Goal: Information Seeking & Learning: Learn about a topic

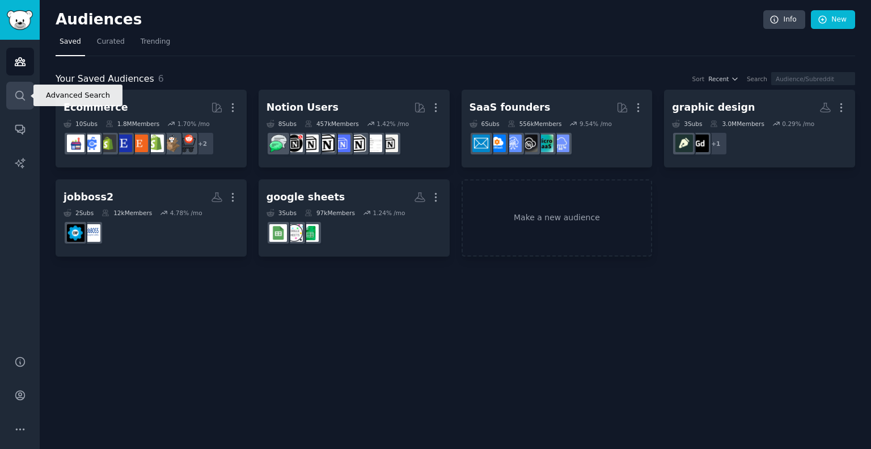
click at [19, 99] on icon "Sidebar" at bounding box center [20, 96] width 12 height 12
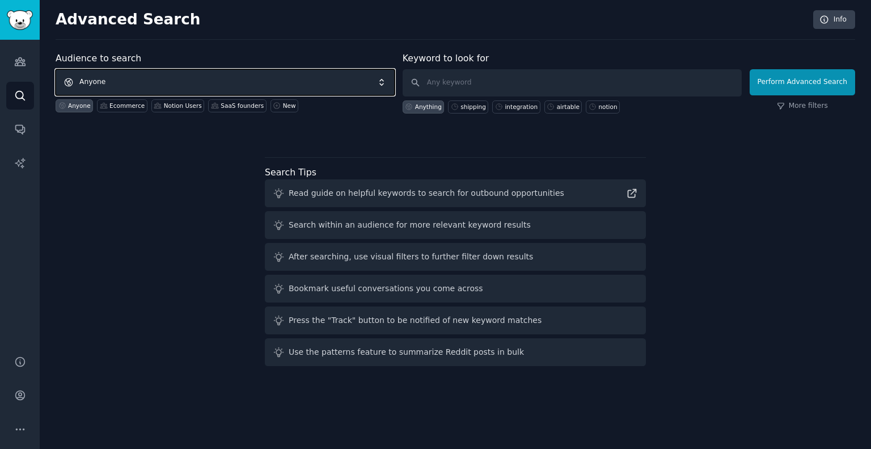
click at [201, 84] on span "Anyone" at bounding box center [225, 82] width 339 height 26
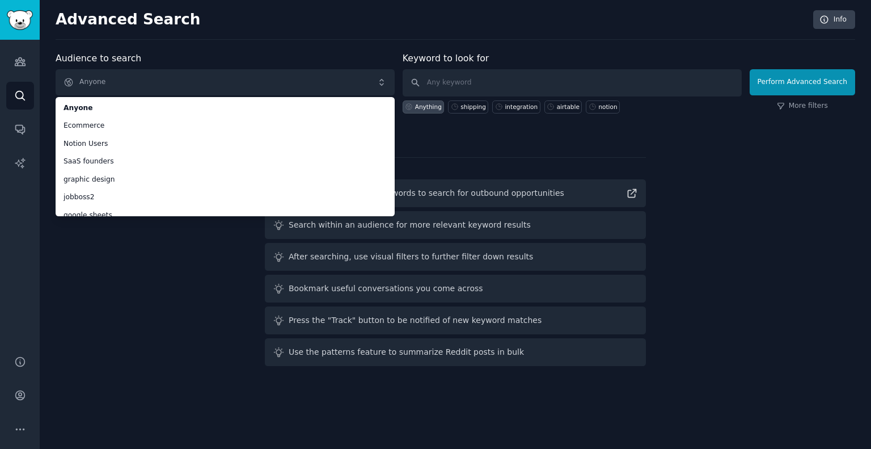
click at [184, 267] on div "Audience to search Anyone Anyone Ecommerce Notion Users SaaS founders graphic d…" at bounding box center [456, 211] width 800 height 319
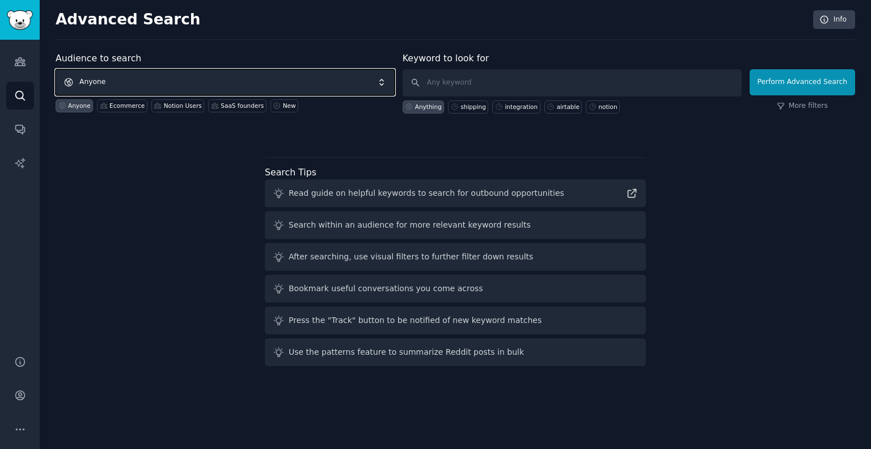
click at [160, 78] on span "Anyone" at bounding box center [225, 82] width 339 height 26
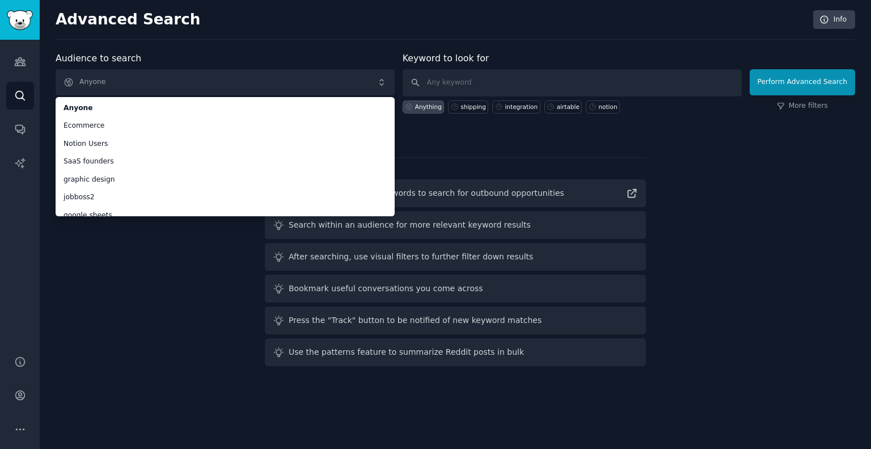
click at [110, 282] on div "Audience to search Anyone Anyone Ecommerce Notion Users SaaS founders graphic d…" at bounding box center [456, 211] width 800 height 319
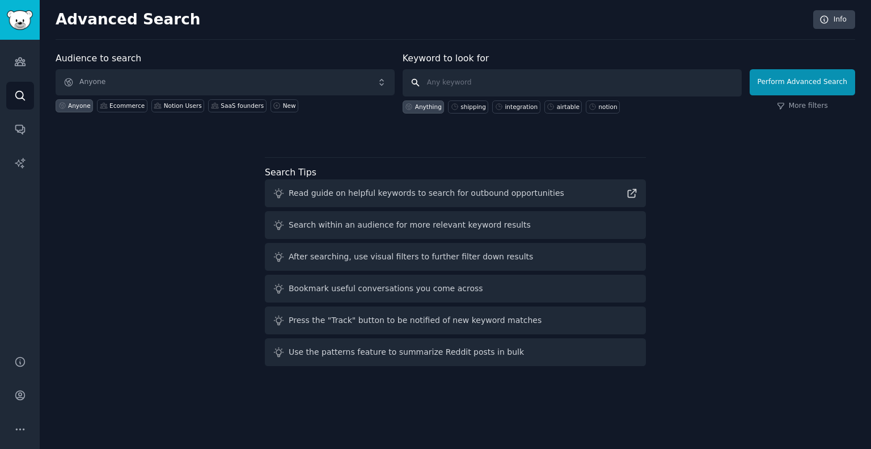
click at [544, 75] on input "text" at bounding box center [572, 82] width 339 height 27
type input "excel OR spreadsheet"
click at [812, 106] on link "More filters" at bounding box center [802, 106] width 51 height 10
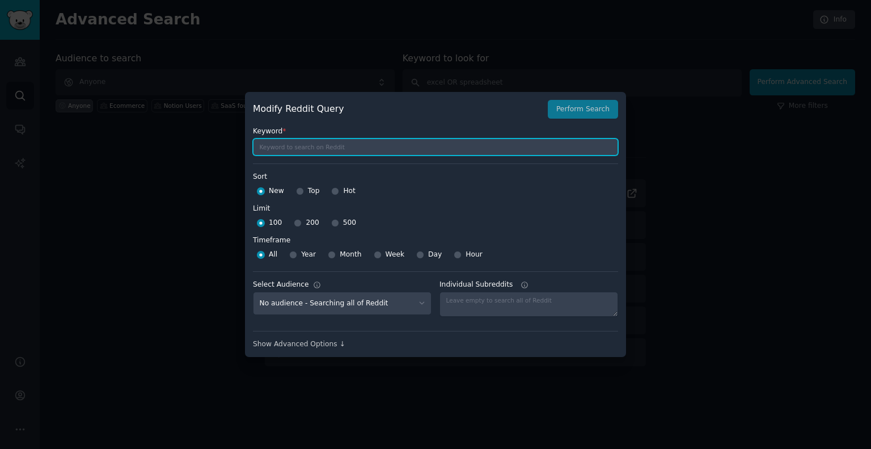
click at [336, 146] on input "text" at bounding box center [435, 146] width 365 height 17
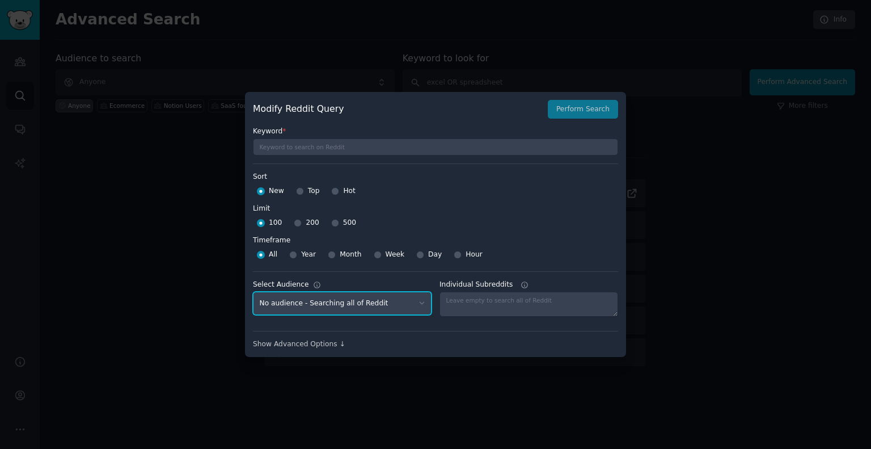
click at [363, 301] on select "No audience - Searching all of Reddit Ecommerce - 10 Subreddits SaaS founders -…" at bounding box center [342, 302] width 179 height 23
drag, startPoint x: 705, startPoint y: 158, endPoint x: 656, endPoint y: 129, distance: 57.5
click at [705, 158] on div at bounding box center [435, 224] width 871 height 449
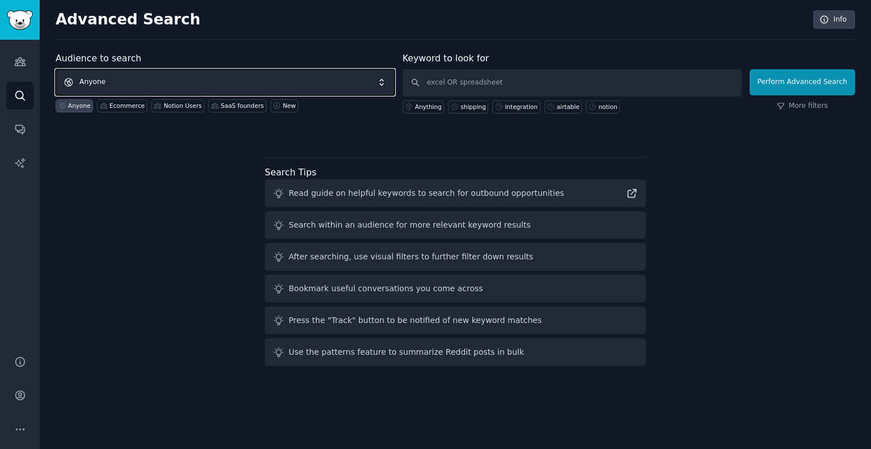
click at [315, 81] on span "Anyone" at bounding box center [225, 82] width 339 height 26
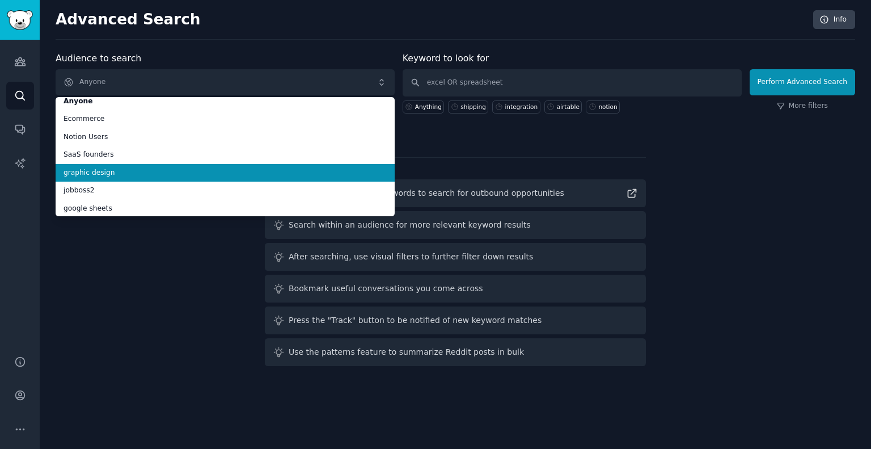
scroll to position [9, 0]
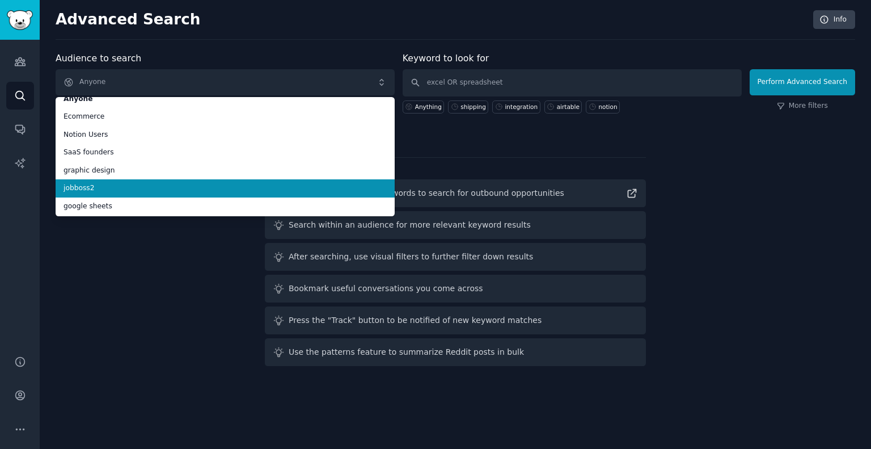
click at [84, 185] on span "jobboss2" at bounding box center [225, 188] width 323 height 10
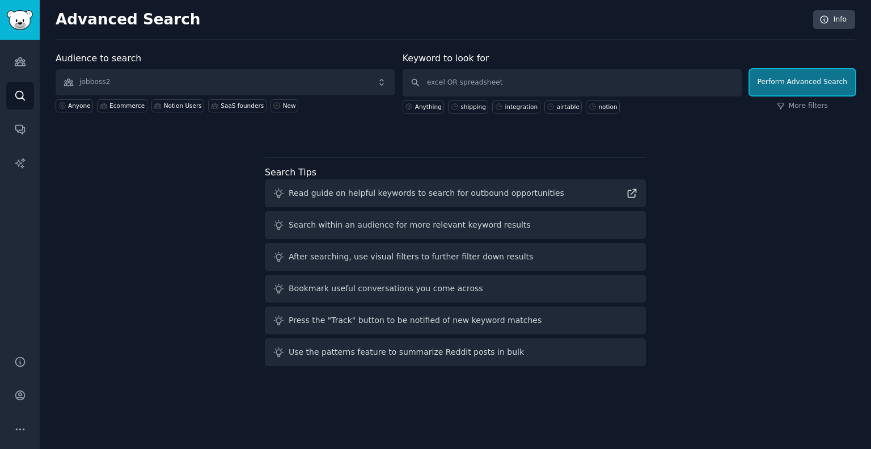
click at [769, 79] on button "Perform Advanced Search" at bounding box center [802, 82] width 105 height 26
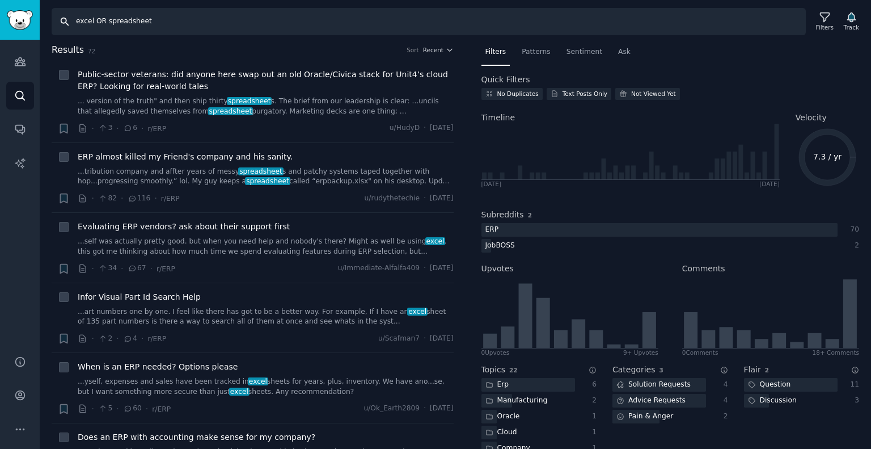
click at [668, 18] on input "excel OR spreadsheet" at bounding box center [429, 21] width 754 height 27
click at [20, 86] on link "Search" at bounding box center [20, 96] width 28 height 28
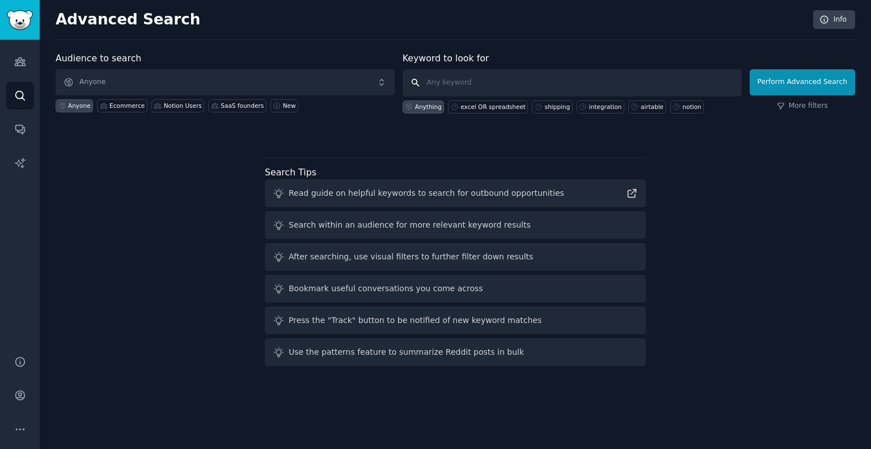
click at [502, 82] on input "text" at bounding box center [572, 82] width 339 height 27
click at [492, 107] on div "excel OR spreadsheet" at bounding box center [492, 107] width 65 height 8
type input "excel OR spreadsheet"
click at [127, 104] on div "Ecommerce" at bounding box center [126, 106] width 35 height 8
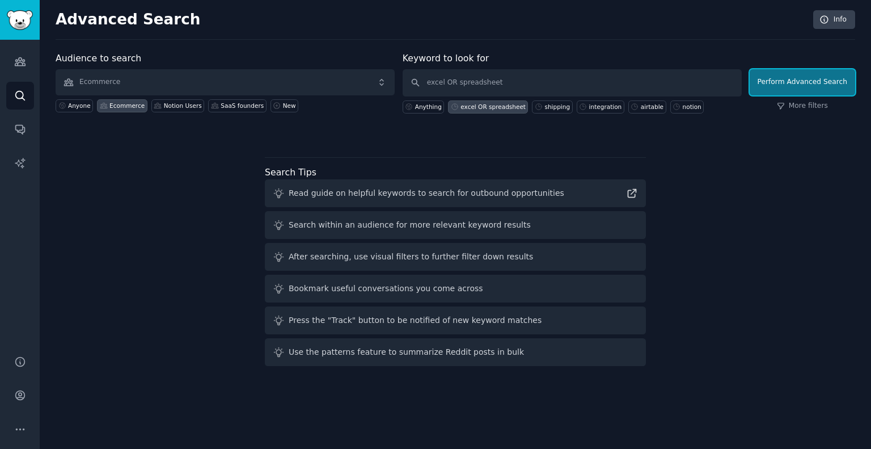
click at [820, 84] on button "Perform Advanced Search" at bounding box center [802, 82] width 105 height 26
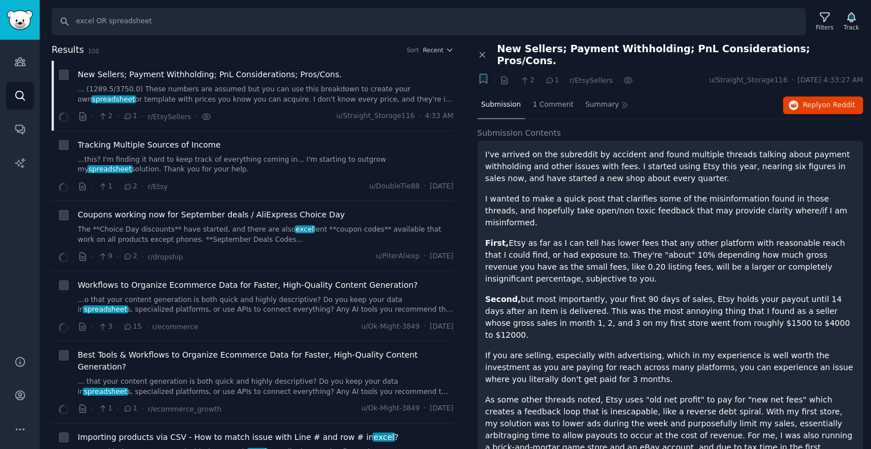
click at [252, 50] on h2 "Results 100 Sort Recent" at bounding box center [253, 50] width 402 height 14
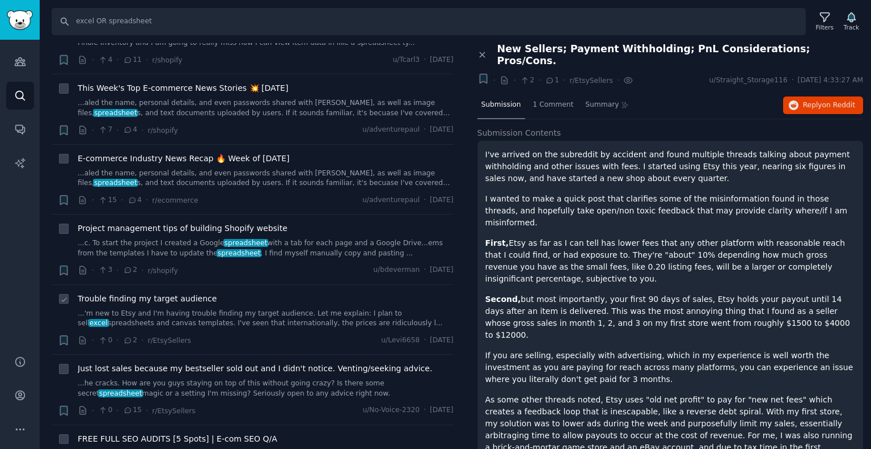
scroll to position [907, 0]
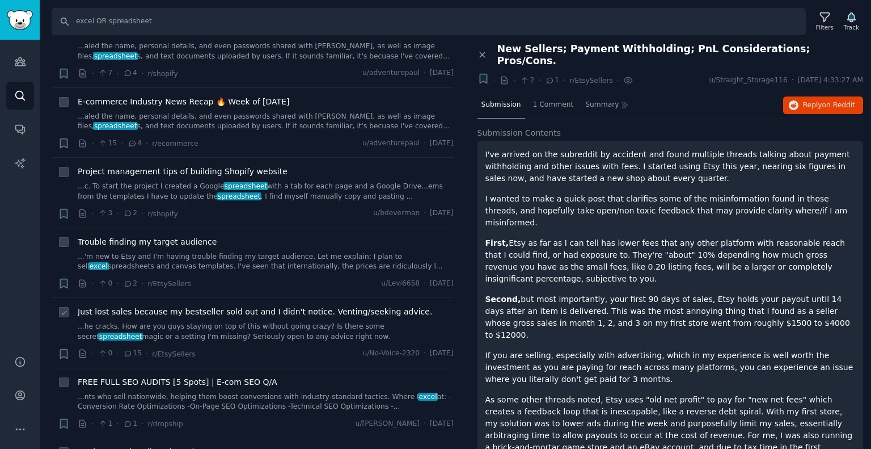
click at [229, 322] on link "...he cracks. How are you guys staying on top of this without going crazy? Is t…" at bounding box center [266, 332] width 376 height 20
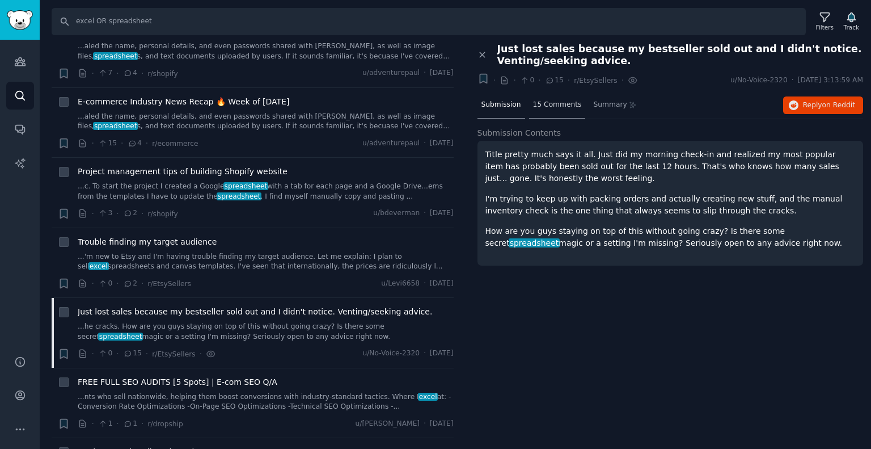
click at [540, 100] on span "15 Comments" at bounding box center [557, 105] width 49 height 10
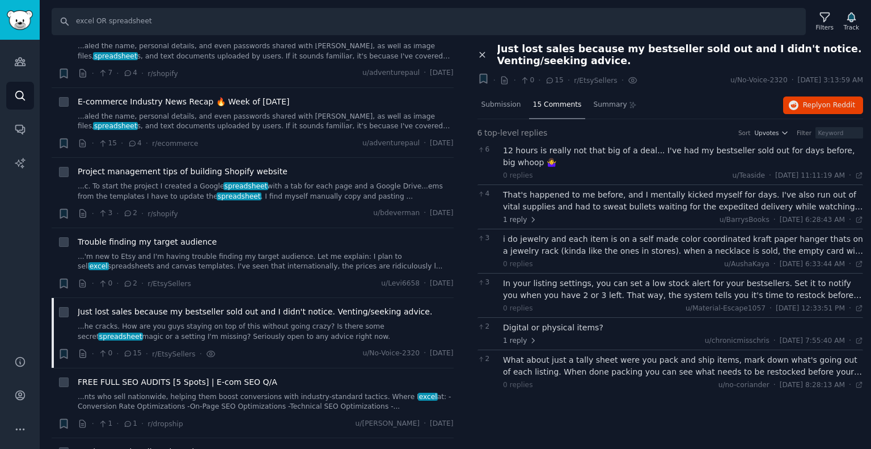
click at [481, 53] on icon at bounding box center [482, 54] width 5 height 5
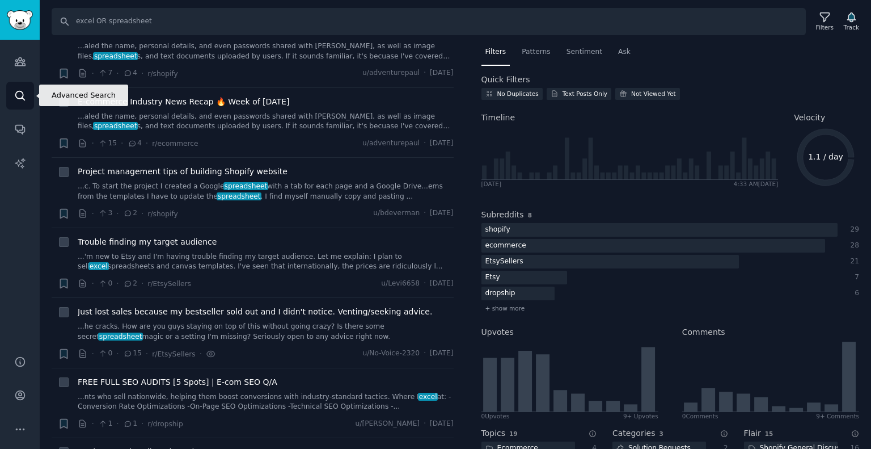
click at [23, 92] on icon "Sidebar" at bounding box center [20, 96] width 12 height 12
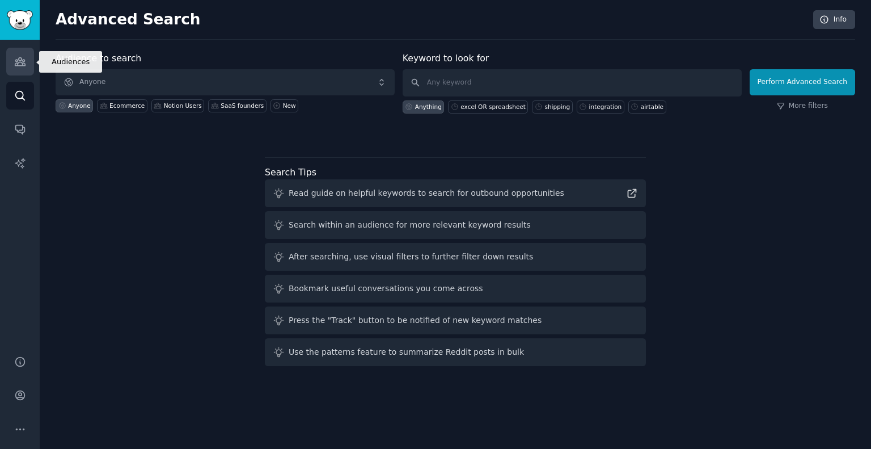
click at [19, 58] on icon "Sidebar" at bounding box center [20, 62] width 10 height 8
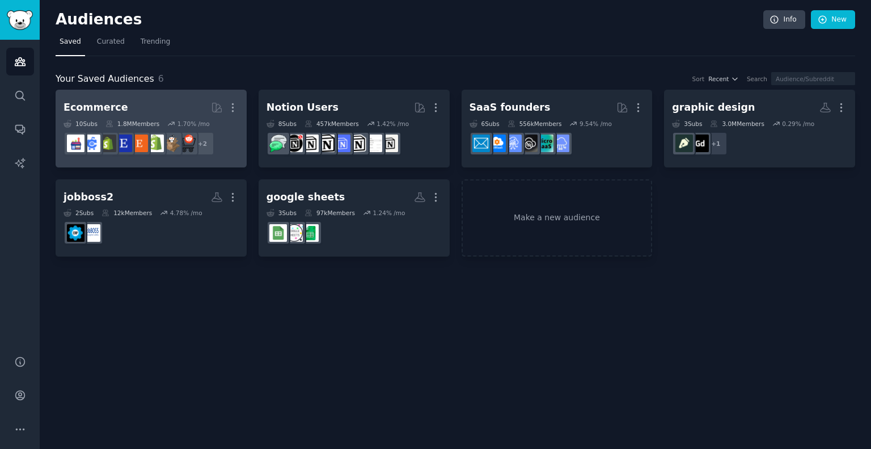
click at [130, 107] on h2 "Ecommerce Curated by GummySearch More" at bounding box center [151, 108] width 175 height 20
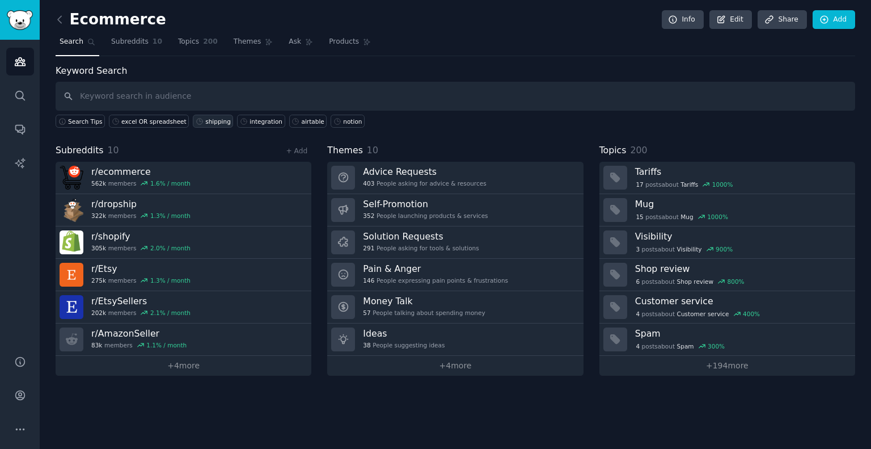
click at [205, 119] on div "shipping" at bounding box center [218, 121] width 26 height 8
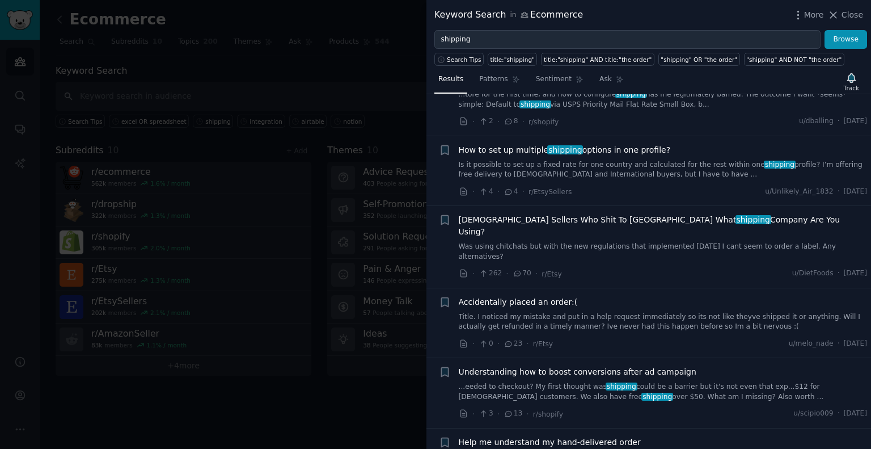
scroll to position [1815, 0]
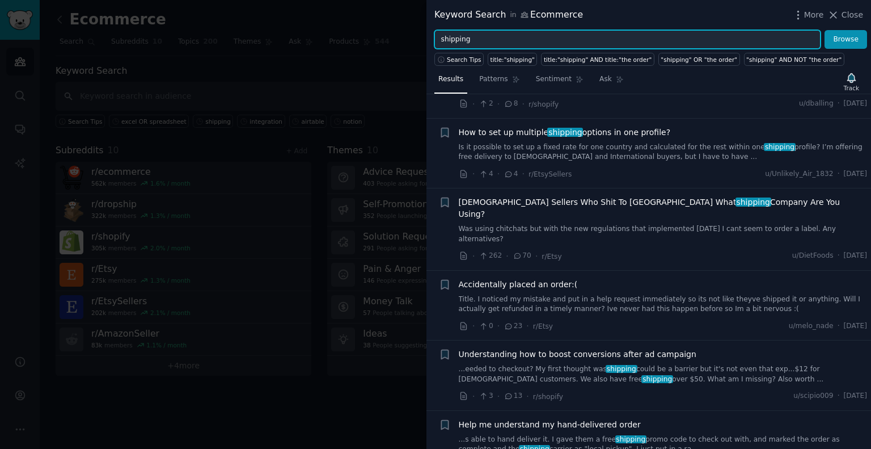
click at [556, 41] on input "shipping" at bounding box center [627, 39] width 386 height 19
click at [555, 40] on input "shipping" at bounding box center [627, 39] width 386 height 19
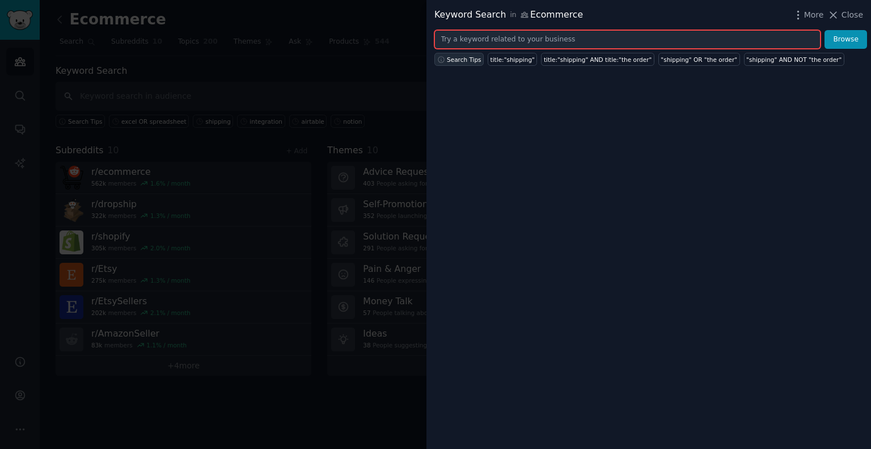
click at [454, 57] on span "Search Tips" at bounding box center [464, 60] width 35 height 8
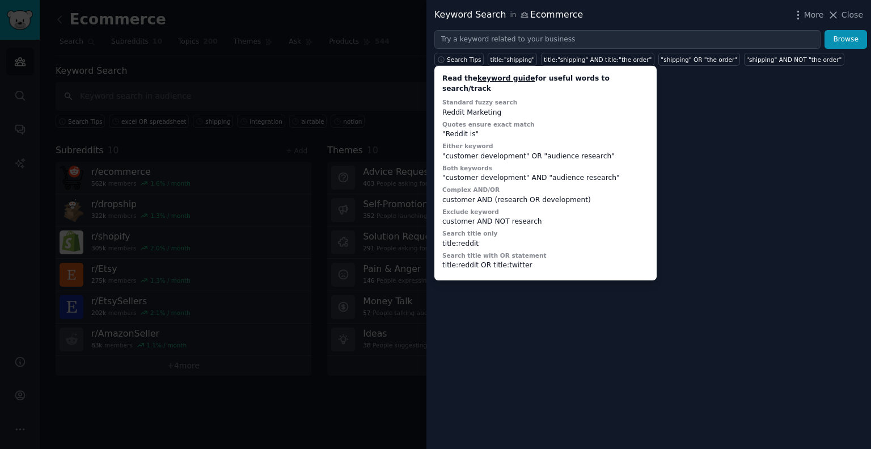
click at [504, 289] on div "Keyword Search in Ecommerce More Close Browse Search Tips Read the keyword guid…" at bounding box center [648, 224] width 445 height 449
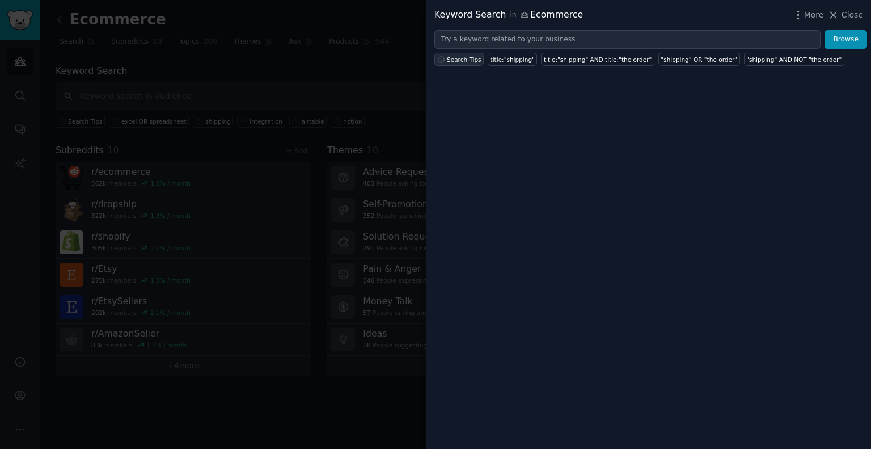
click at [456, 56] on span "Search Tips" at bounding box center [464, 60] width 35 height 8
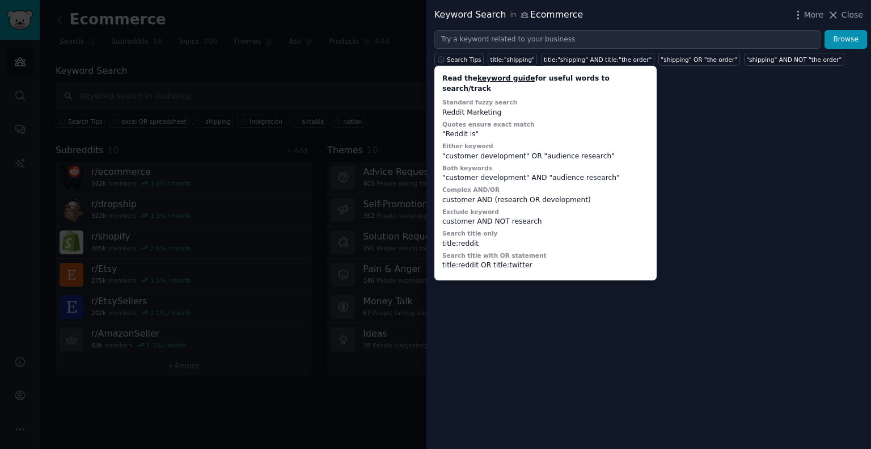
click at [489, 78] on link "keyword guide" at bounding box center [506, 78] width 58 height 8
click at [715, 113] on div "Keyword Search in Ecommerce More Close Browse Search Tips Read the keyword guid…" at bounding box center [648, 224] width 445 height 449
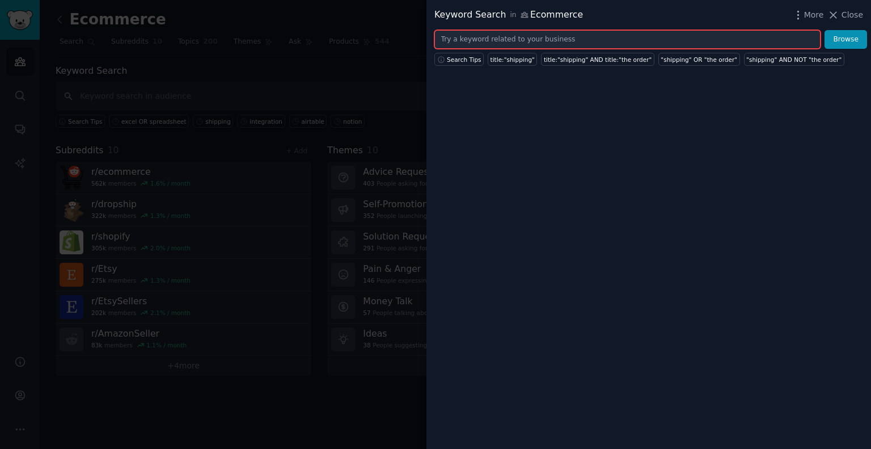
click at [662, 38] on input "text" at bounding box center [627, 39] width 386 height 19
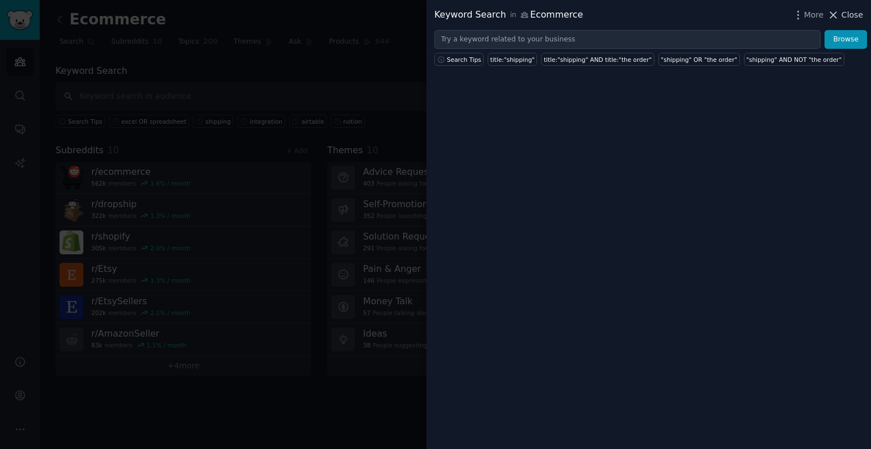
click at [842, 15] on button "Close" at bounding box center [845, 15] width 36 height 12
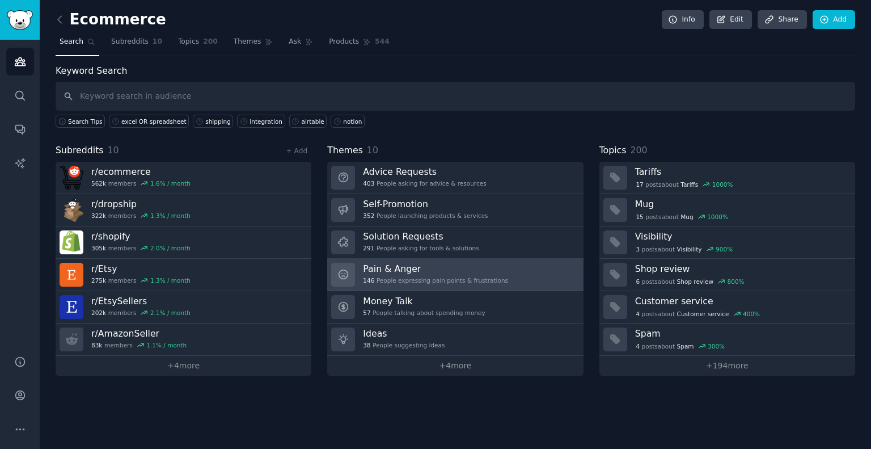
click at [388, 267] on h3 "Pain & Anger" at bounding box center [435, 269] width 145 height 12
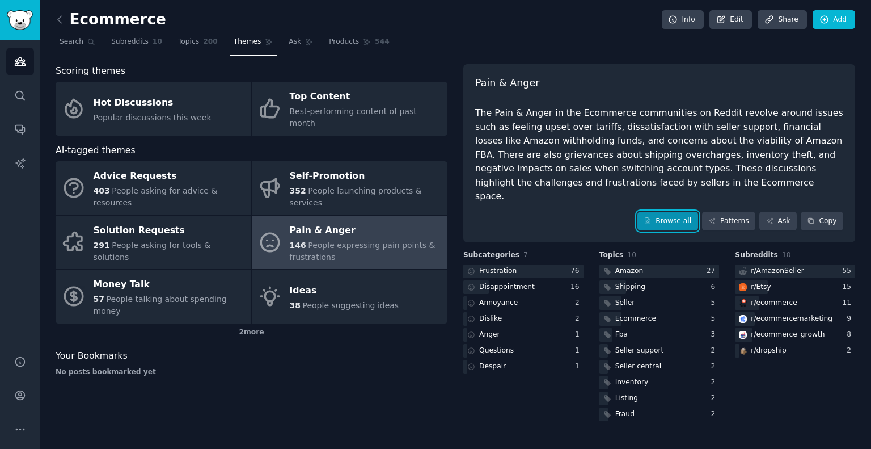
click at [676, 212] on link "Browse all" at bounding box center [667, 221] width 61 height 19
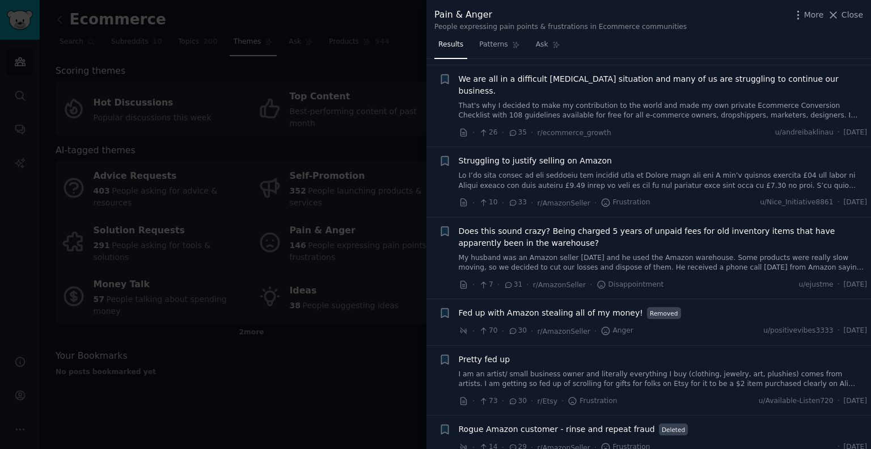
scroll to position [680, 0]
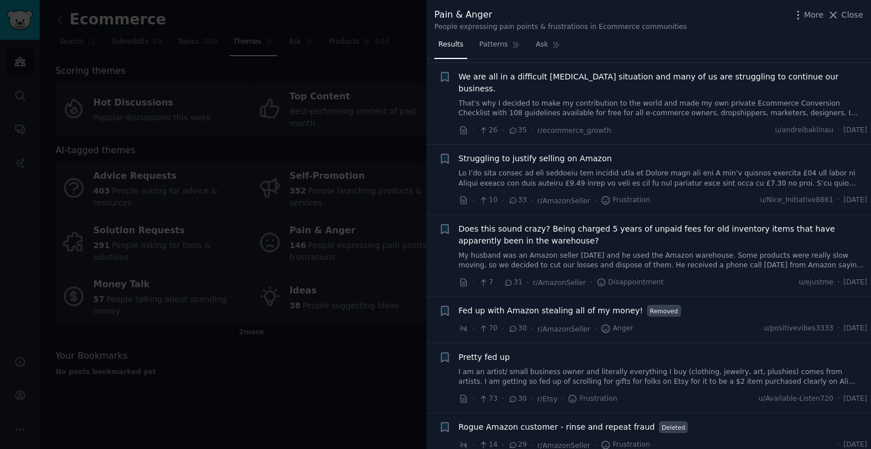
click at [407, 359] on div at bounding box center [435, 224] width 871 height 449
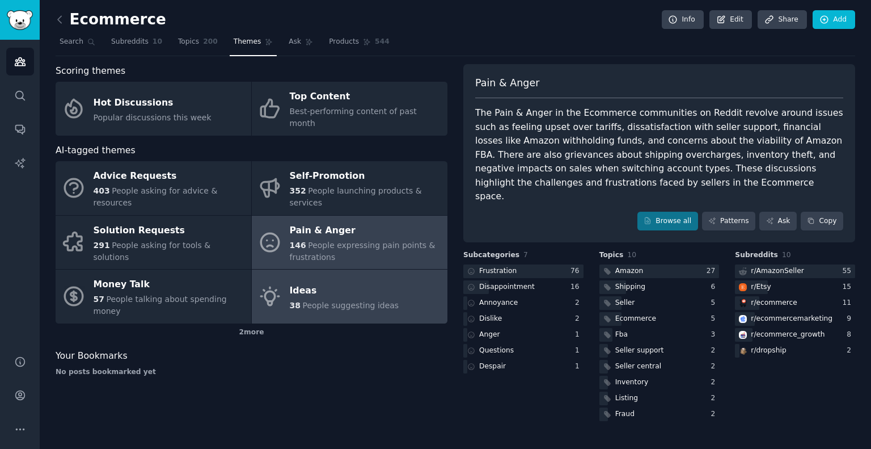
click at [319, 301] on span "People suggesting ideas" at bounding box center [350, 305] width 96 height 9
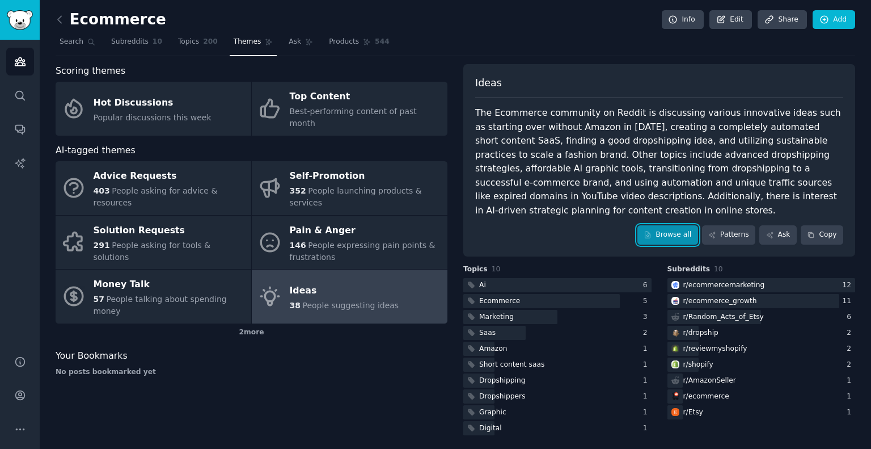
click at [652, 231] on icon at bounding box center [648, 235] width 8 height 8
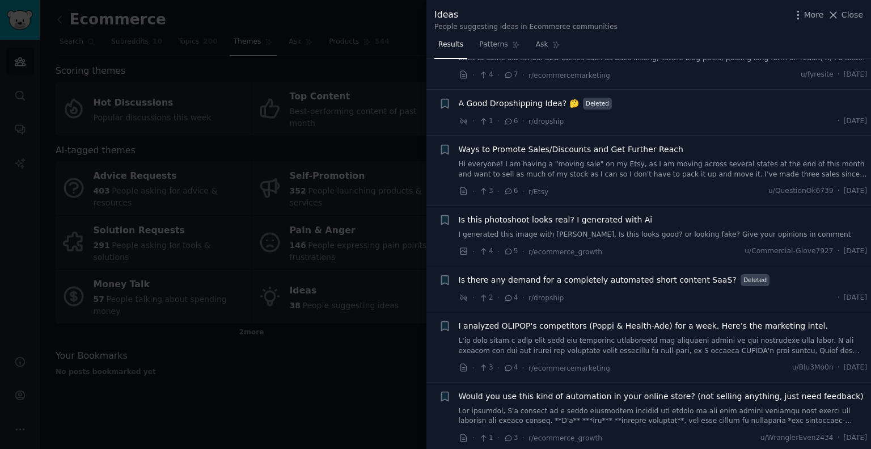
scroll to position [510, 0]
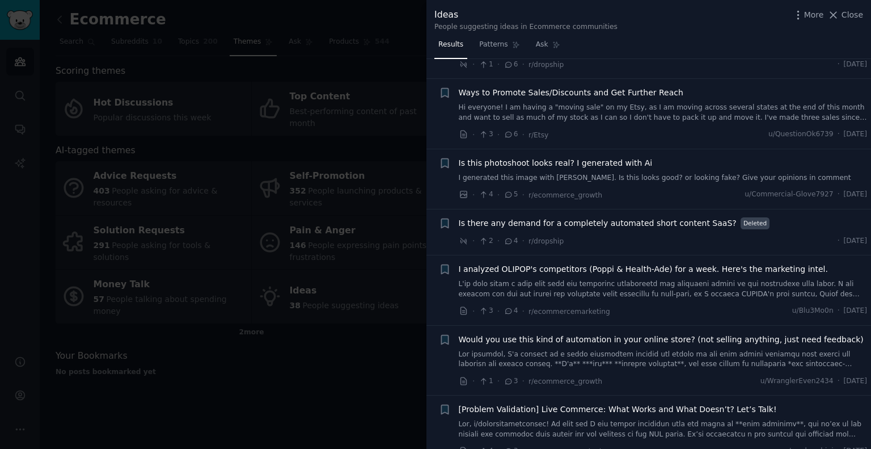
click at [570, 352] on link at bounding box center [663, 359] width 409 height 20
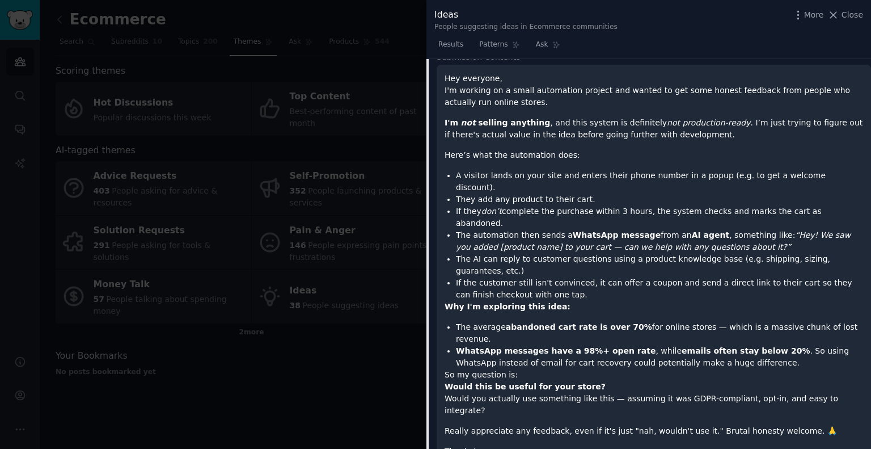
scroll to position [1116, 0]
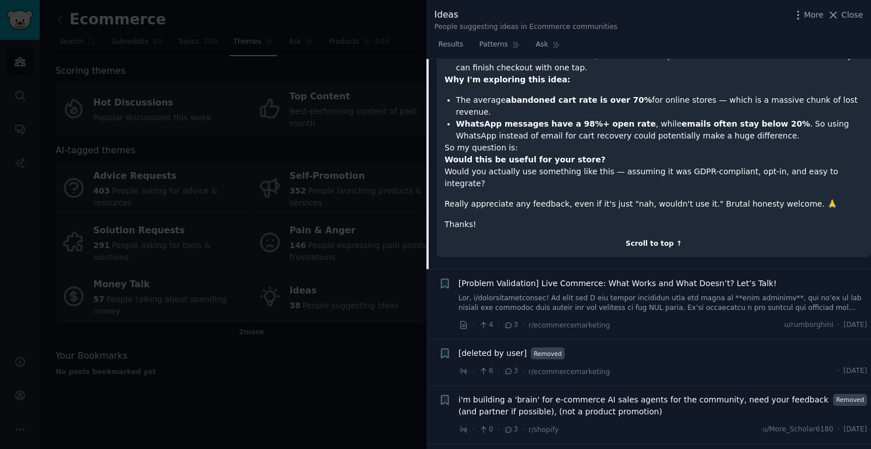
click at [650, 239] on div "Scroll to top ↑" at bounding box center [654, 244] width 418 height 10
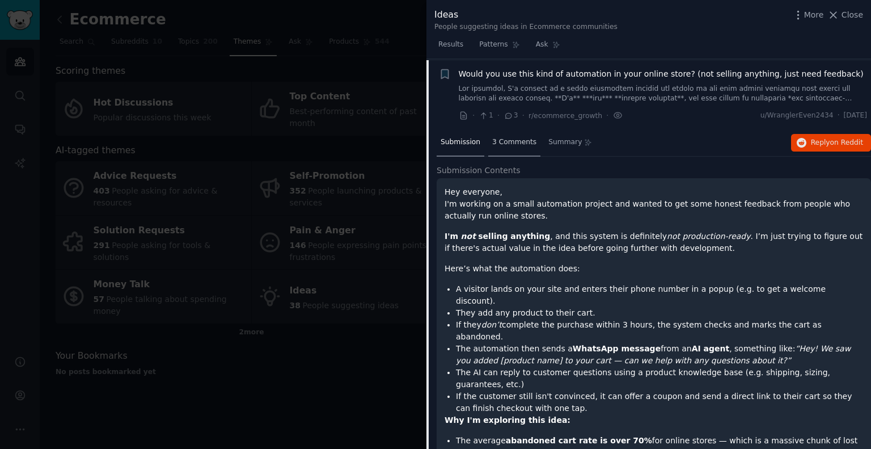
click at [514, 142] on span "3 Comments" at bounding box center [514, 142] width 44 height 10
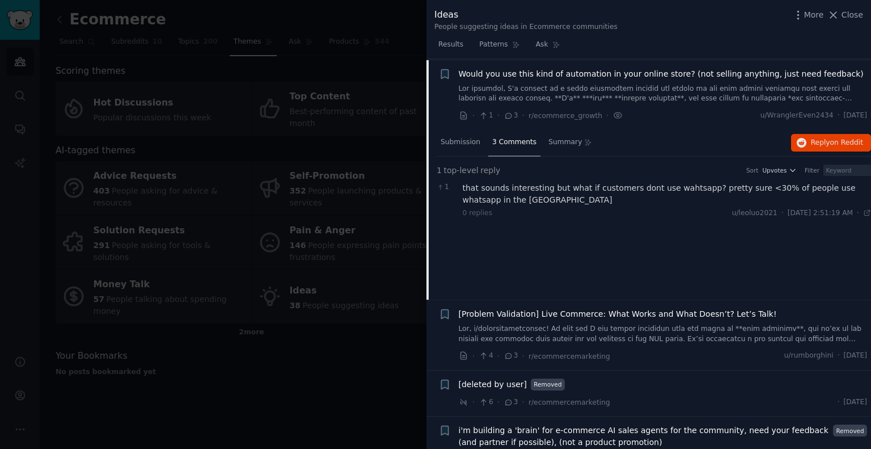
click at [653, 74] on span "Would you use this kind of automation in your online store? (not selling anythi…" at bounding box center [661, 74] width 405 height 12
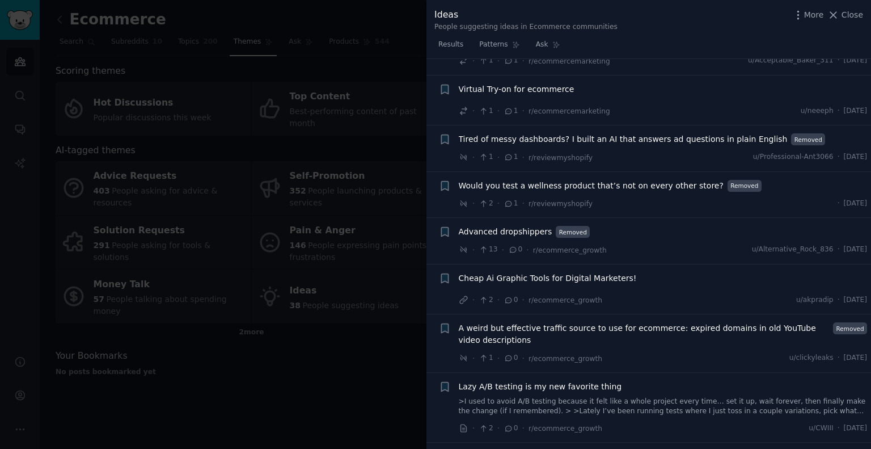
scroll to position [1400, 0]
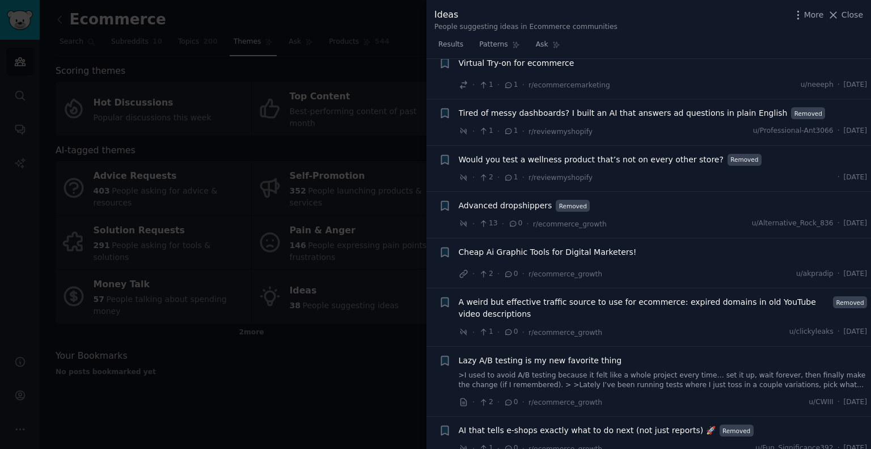
click at [569, 296] on span "A weird but effective traffic source to use for ecommerce: expired domains in o…" at bounding box center [644, 308] width 371 height 24
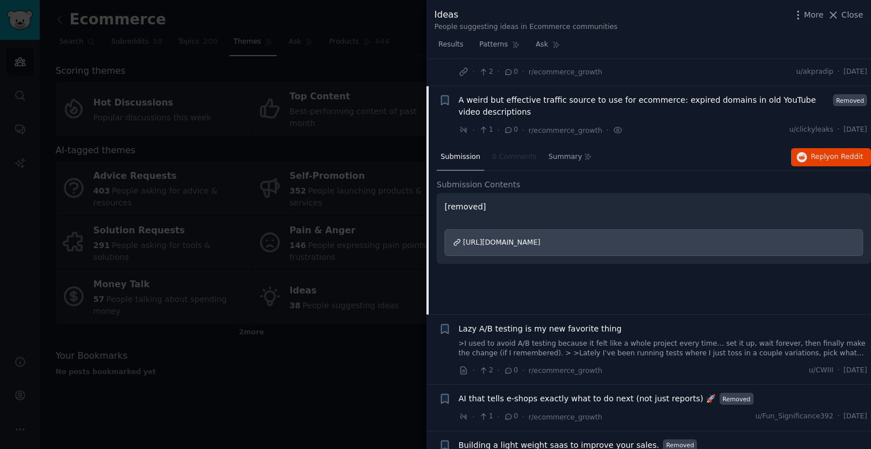
scroll to position [1614, 0]
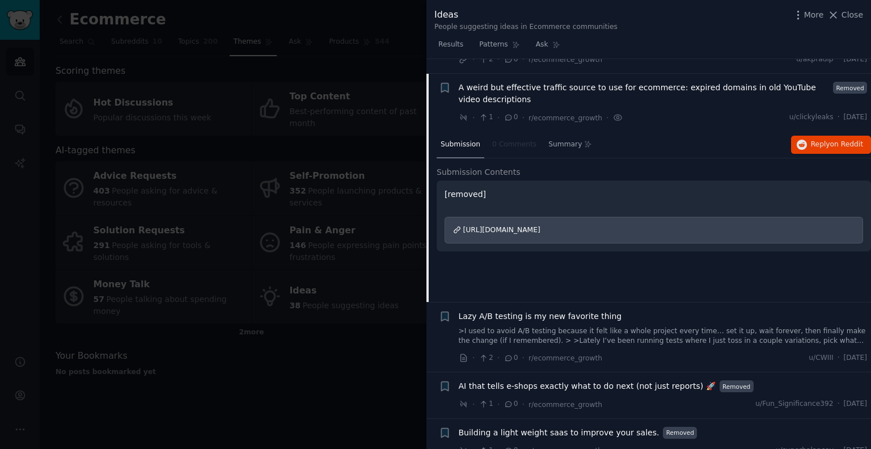
click at [543, 82] on span "A weird but effective traffic source to use for ecommerce: expired domains in o…" at bounding box center [644, 94] width 371 height 24
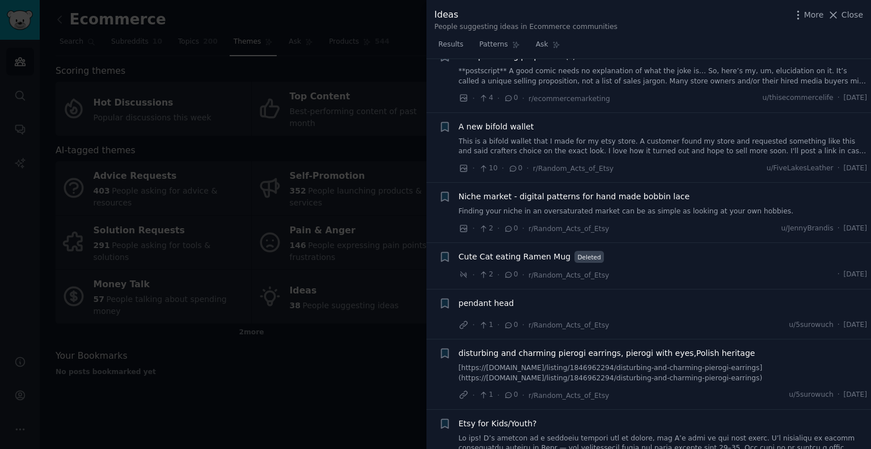
scroll to position [1879, 0]
